Goal: Communication & Community: Participate in discussion

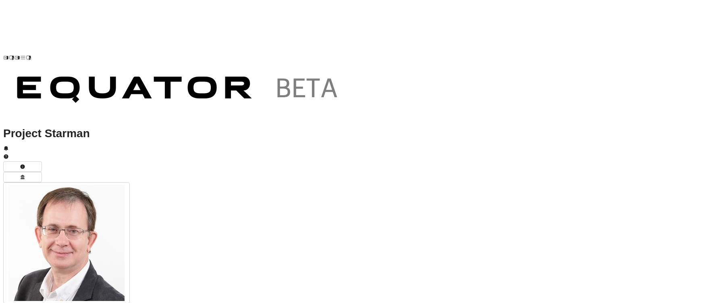
scroll to position [418, 0]
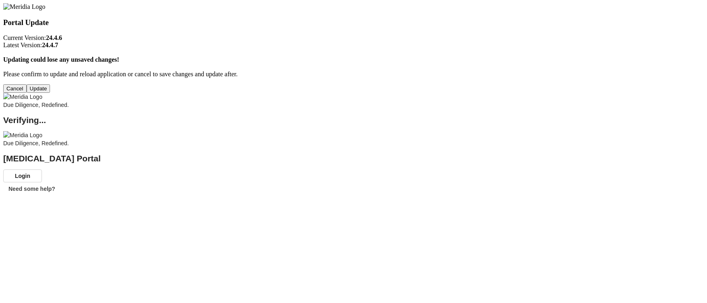
click at [50, 93] on button "Update" at bounding box center [39, 88] width 24 height 8
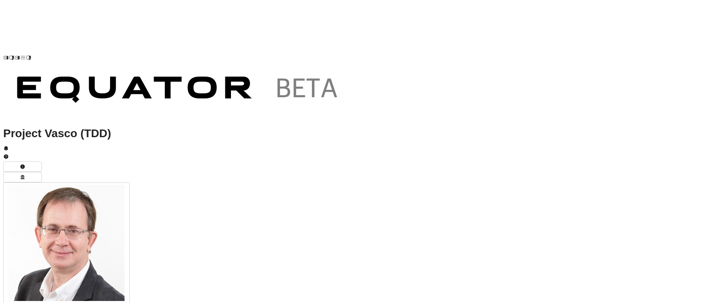
type textarea "**********"
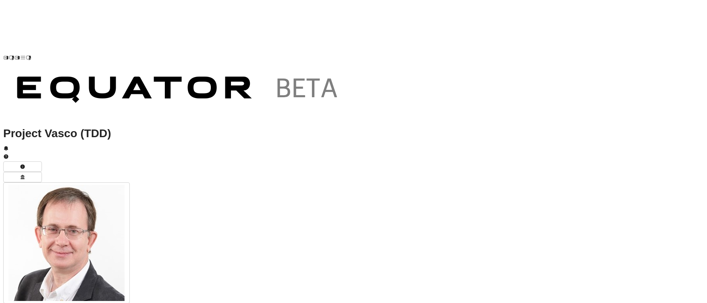
scroll to position [-104, 0]
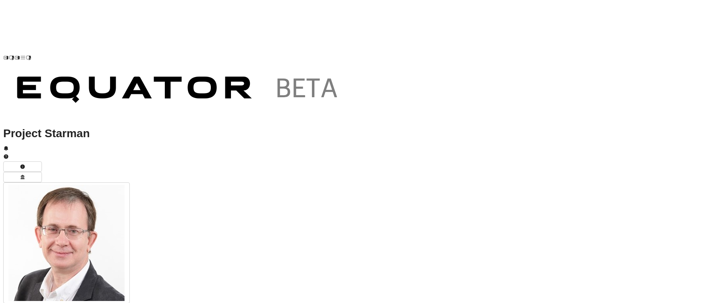
drag, startPoint x: 266, startPoint y: 264, endPoint x: 210, endPoint y: 209, distance: 78.3
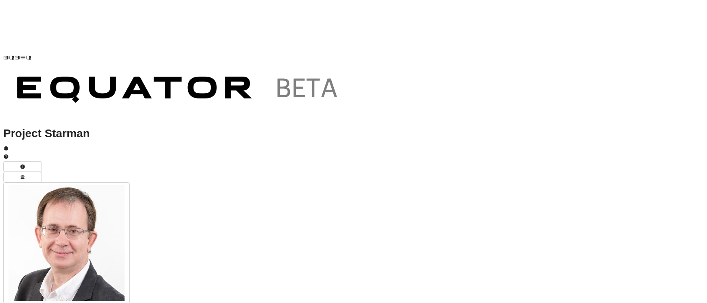
type textarea "**********"
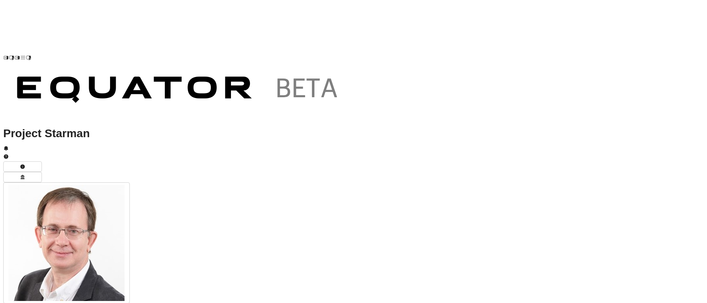
scroll to position [-242, 0]
drag, startPoint x: 516, startPoint y: 160, endPoint x: 172, endPoint y: 109, distance: 348.6
copy ul "Single point of failure - ICe2 relies on the original developer with single-per…"
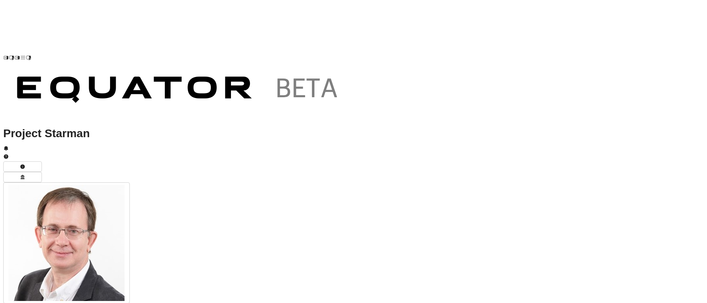
drag, startPoint x: 441, startPoint y: 200, endPoint x: 141, endPoint y: 203, distance: 299.3
copy li "Post-FY26 - ICe2 replacement (specific timeline not detailed but part of ongoin…"
